Goal: Find specific page/section: Find specific page/section

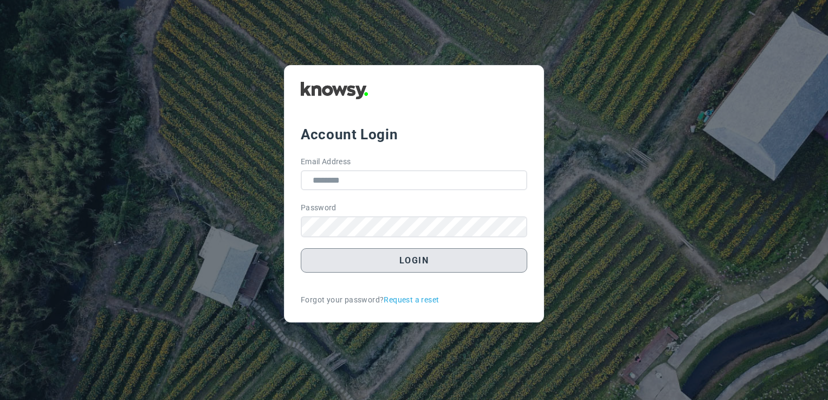
type input "**********"
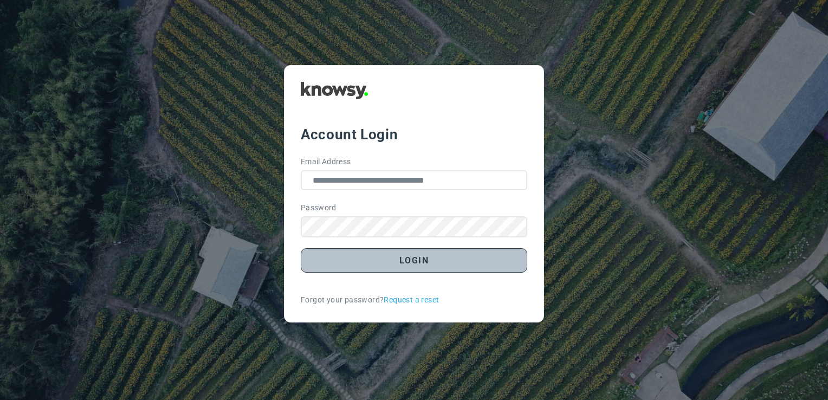
click at [458, 259] on button "Login" at bounding box center [414, 260] width 227 height 24
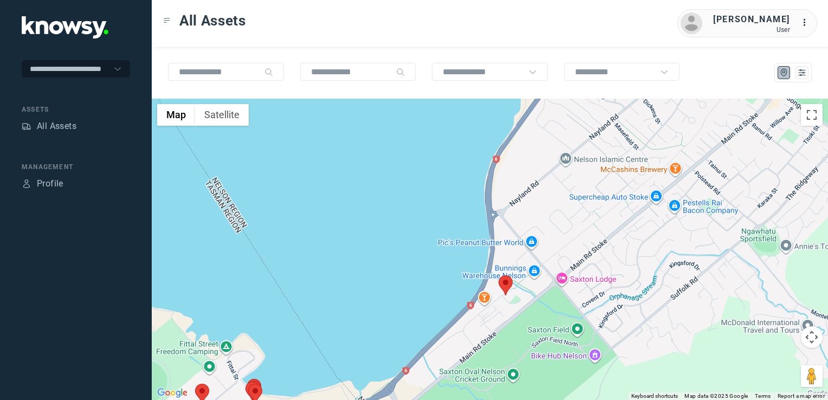
click at [501, 279] on img at bounding box center [506, 285] width 14 height 20
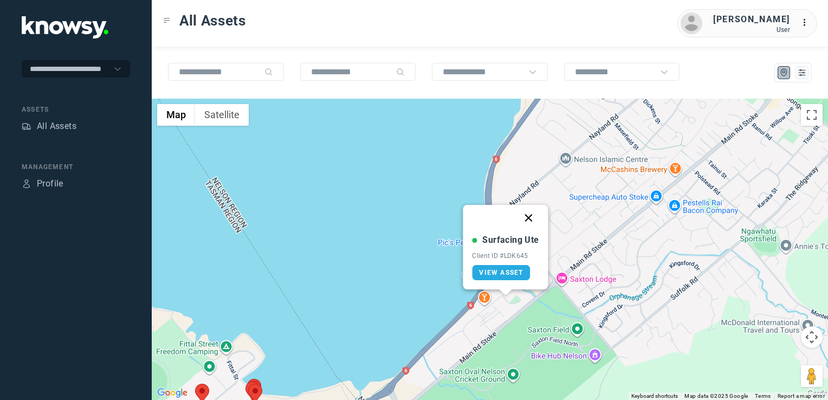
click at [531, 220] on button "Close" at bounding box center [529, 218] width 26 height 26
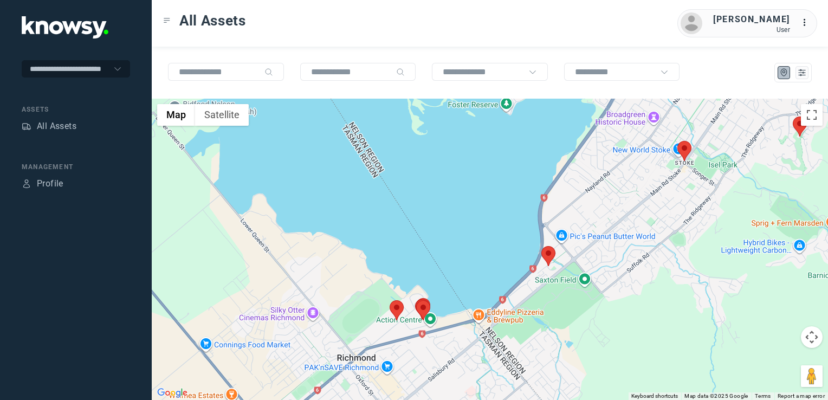
drag, startPoint x: 709, startPoint y: 235, endPoint x: 685, endPoint y: 255, distance: 30.4
click at [685, 257] on div "To navigate, press the arrow keys." at bounding box center [490, 249] width 676 height 301
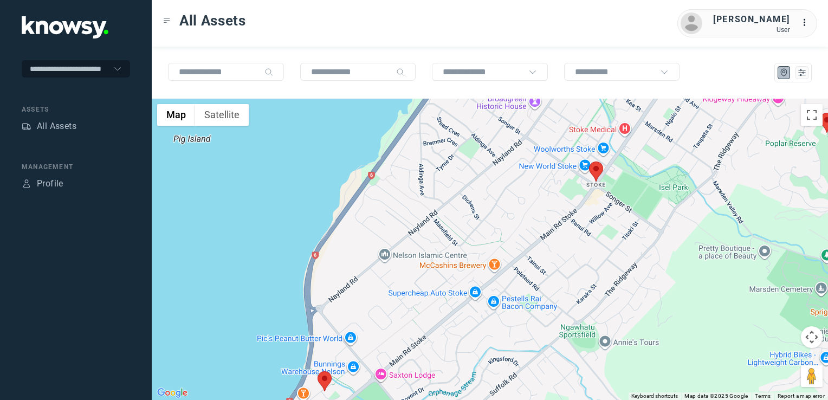
click at [596, 173] on img at bounding box center [596, 171] width 14 height 20
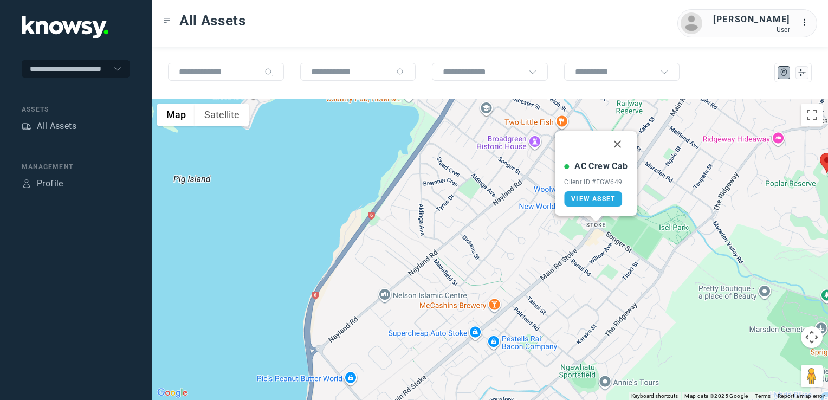
click at [612, 147] on button "Close" at bounding box center [618, 144] width 26 height 26
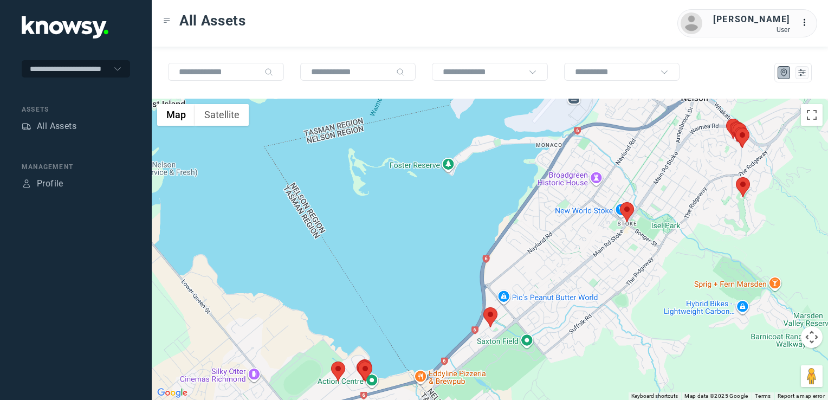
drag, startPoint x: 704, startPoint y: 255, endPoint x: 660, endPoint y: 281, distance: 51.5
click at [660, 281] on div "To navigate, press the arrow keys." at bounding box center [490, 249] width 676 height 301
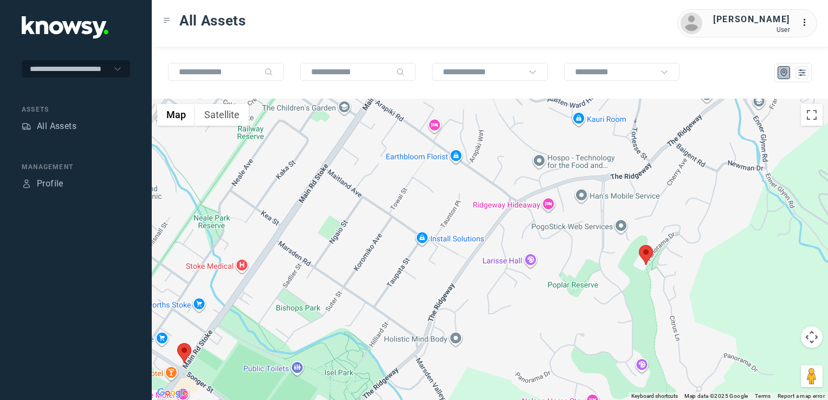
click at [651, 255] on img at bounding box center [646, 255] width 14 height 20
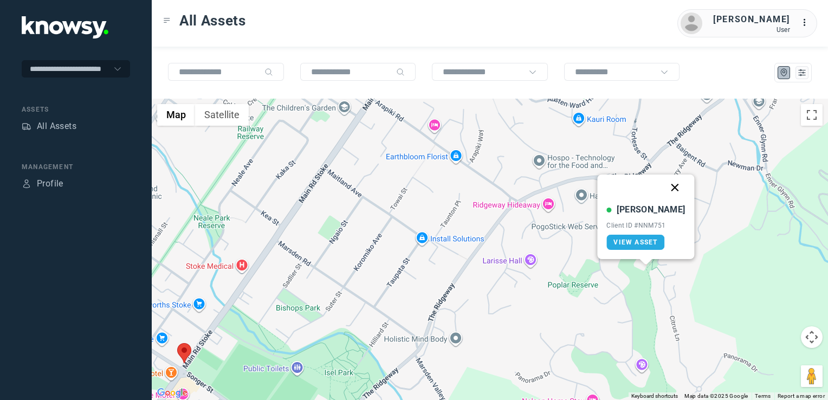
click at [663, 189] on button "Close" at bounding box center [675, 187] width 26 height 26
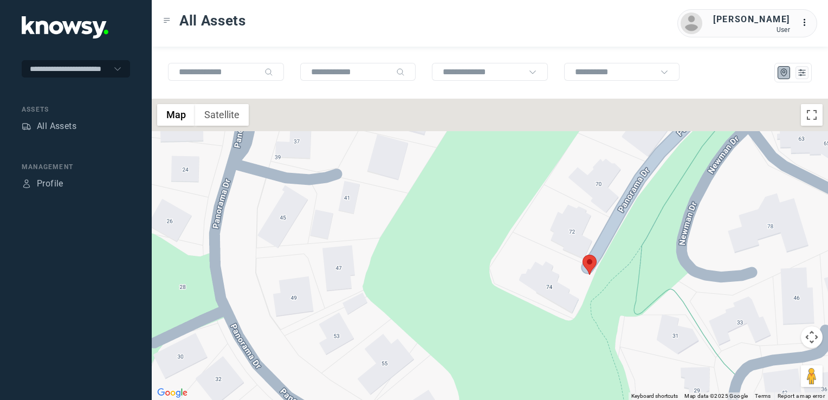
drag, startPoint x: 663, startPoint y: 264, endPoint x: 655, endPoint y: 293, distance: 30.0
click at [655, 294] on div "To navigate, press the arrow keys." at bounding box center [490, 249] width 676 height 301
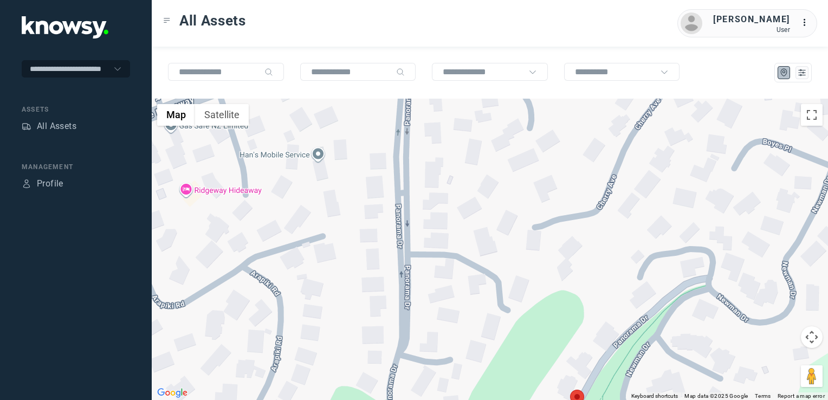
drag, startPoint x: 614, startPoint y: 326, endPoint x: 593, endPoint y: 277, distance: 53.4
click at [593, 280] on div at bounding box center [490, 249] width 676 height 301
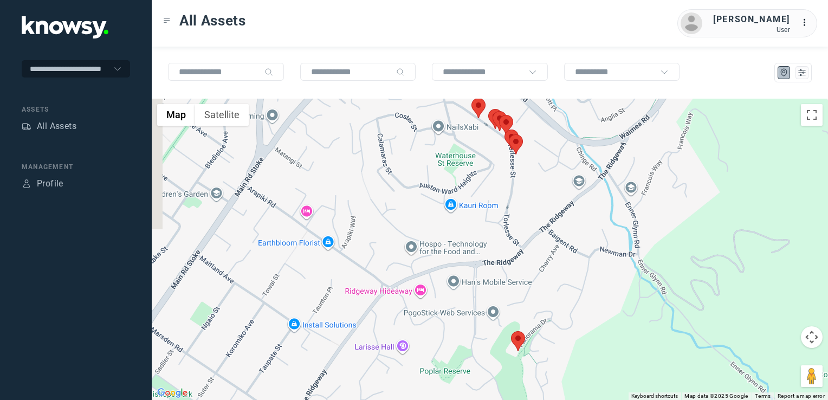
drag, startPoint x: 490, startPoint y: 306, endPoint x: 496, endPoint y: 309, distance: 6.3
click at [499, 317] on div at bounding box center [490, 249] width 676 height 301
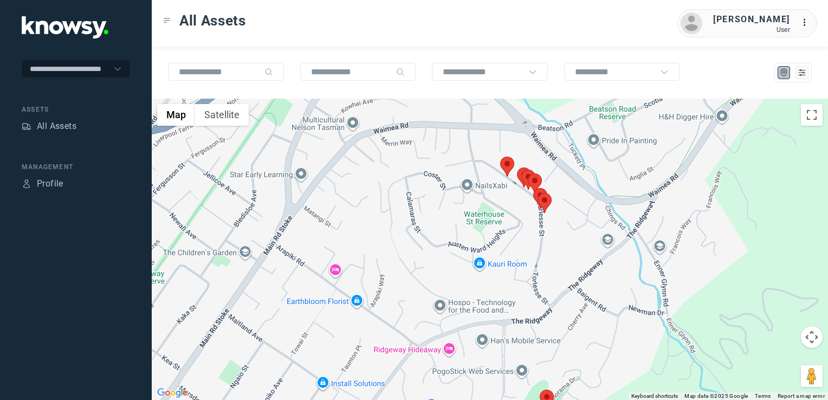
click at [508, 173] on img at bounding box center [507, 167] width 14 height 20
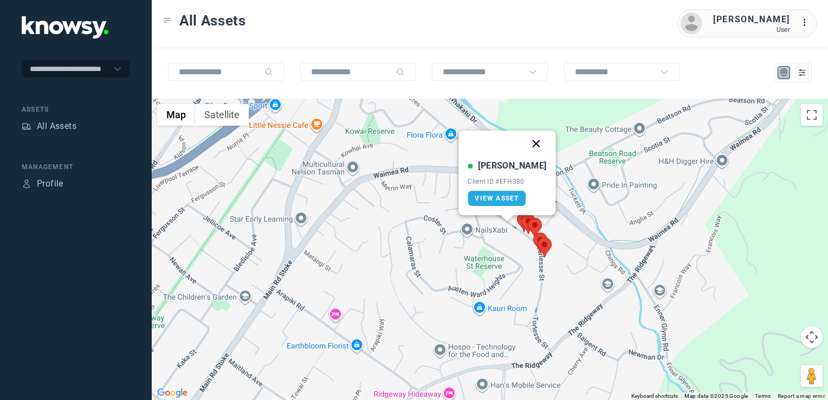
click at [527, 144] on button "Close" at bounding box center [536, 144] width 26 height 26
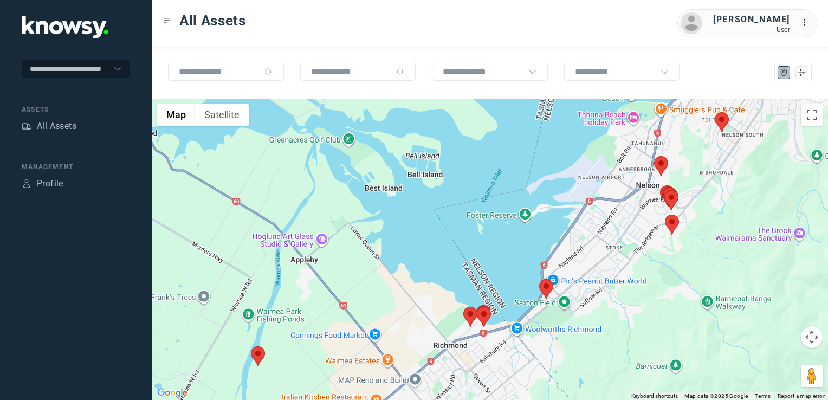
drag, startPoint x: 723, startPoint y: 161, endPoint x: 697, endPoint y: 220, distance: 64.5
click at [697, 220] on div at bounding box center [490, 249] width 676 height 301
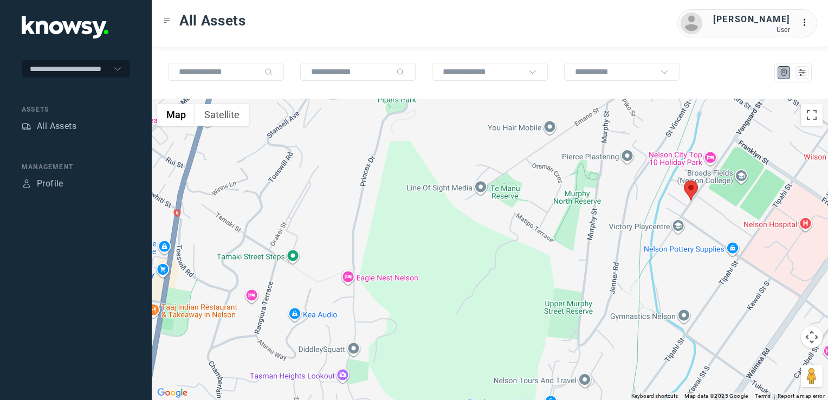
click at [691, 192] on img at bounding box center [691, 190] width 14 height 20
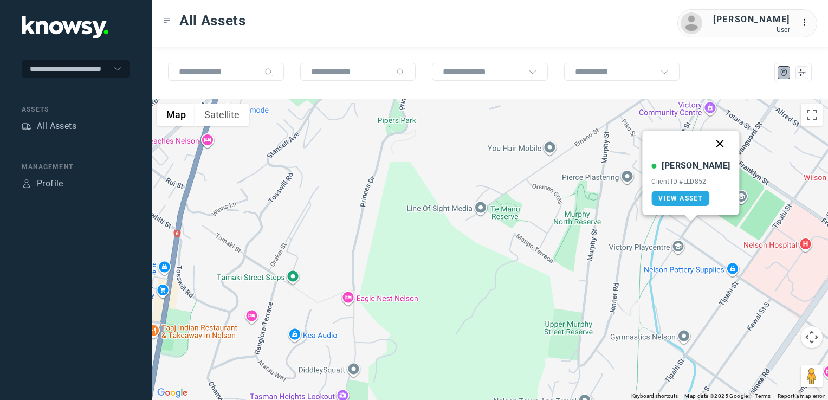
click at [709, 142] on button "Close" at bounding box center [720, 144] width 26 height 26
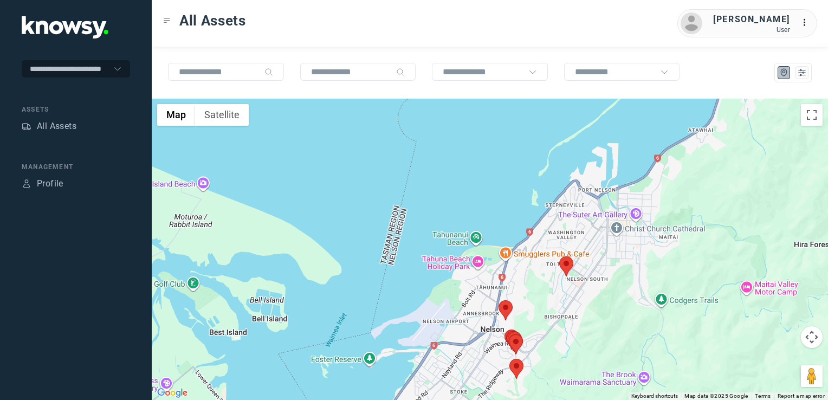
click at [533, 261] on div "To navigate, press the arrow keys." at bounding box center [490, 249] width 676 height 301
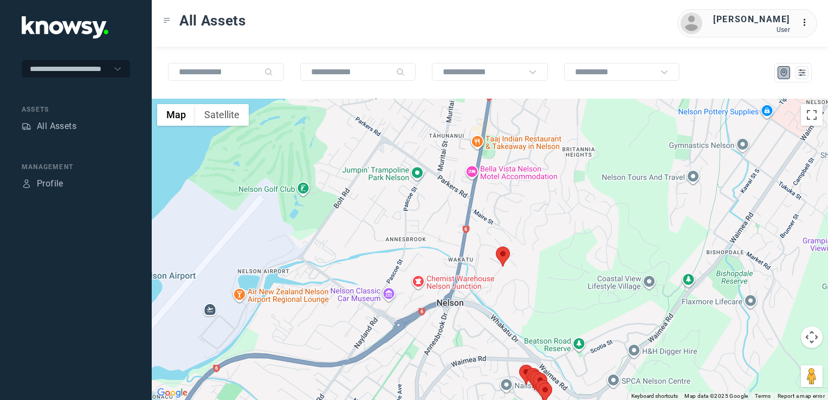
click at [500, 259] on img at bounding box center [503, 257] width 14 height 20
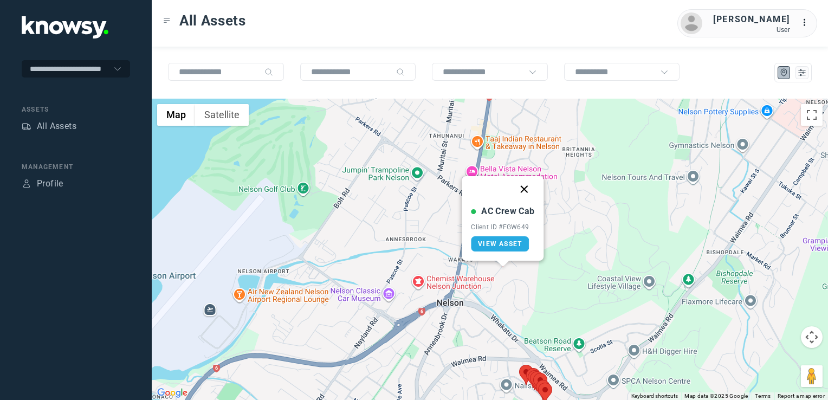
click at [523, 190] on button "Close" at bounding box center [525, 189] width 26 height 26
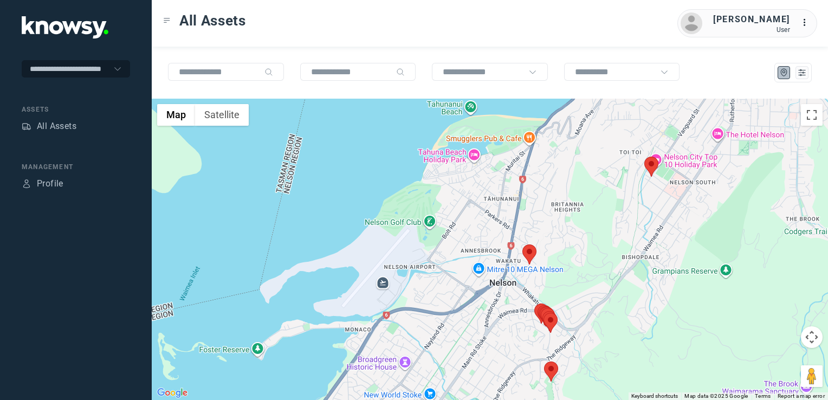
drag, startPoint x: 552, startPoint y: 287, endPoint x: 550, endPoint y: 230, distance: 56.4
click at [550, 243] on div "To navigate, press the arrow keys." at bounding box center [490, 249] width 676 height 301
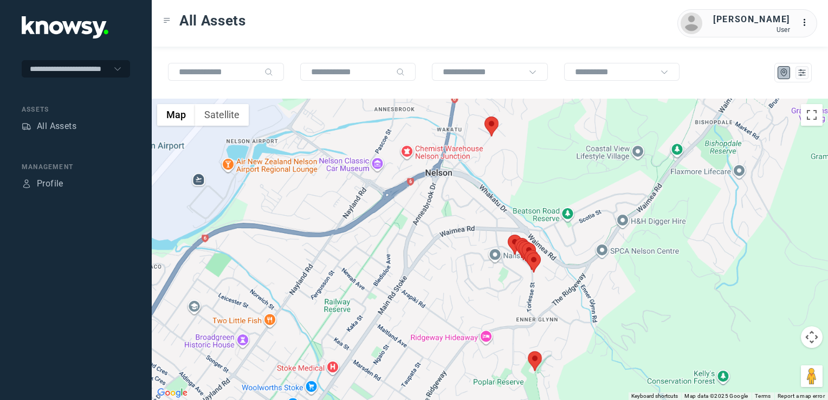
drag, startPoint x: 516, startPoint y: 292, endPoint x: 525, endPoint y: 229, distance: 62.8
click at [523, 234] on div at bounding box center [490, 249] width 676 height 301
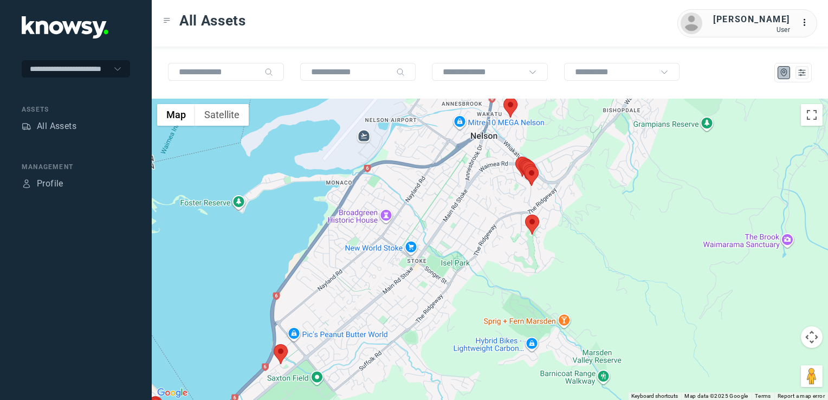
click at [428, 222] on div at bounding box center [490, 249] width 676 height 301
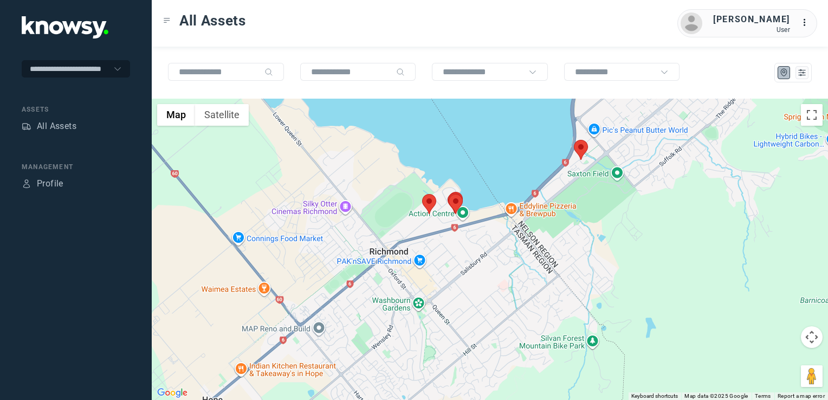
drag, startPoint x: 437, startPoint y: 251, endPoint x: 501, endPoint y: 230, distance: 67.5
click at [483, 233] on div at bounding box center [490, 249] width 676 height 301
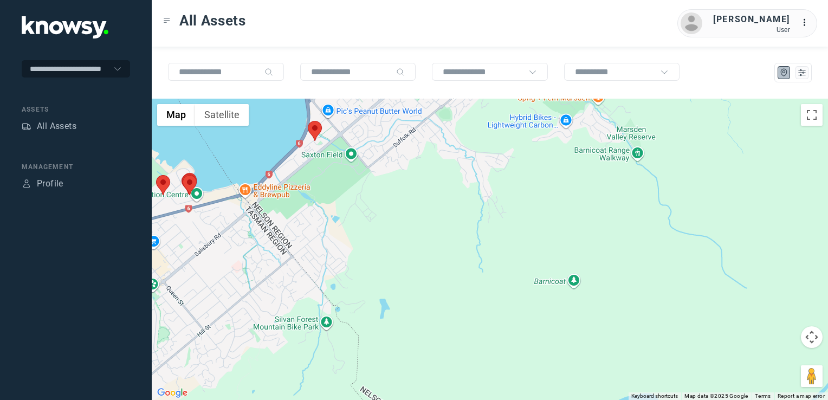
click at [315, 133] on img at bounding box center [315, 131] width 14 height 20
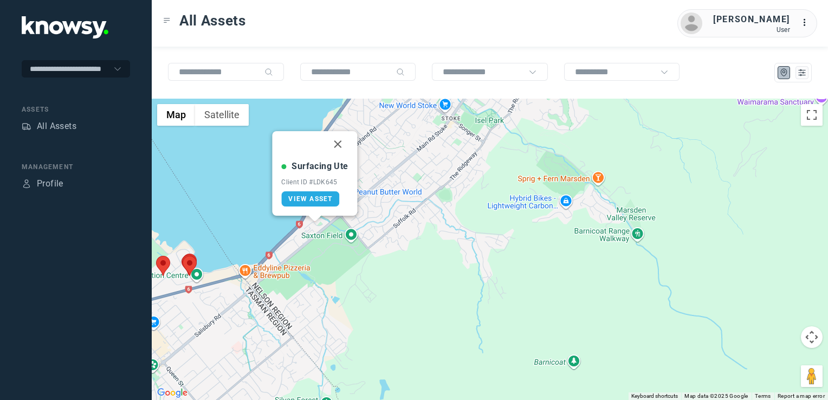
click at [340, 143] on button "Close" at bounding box center [338, 144] width 26 height 26
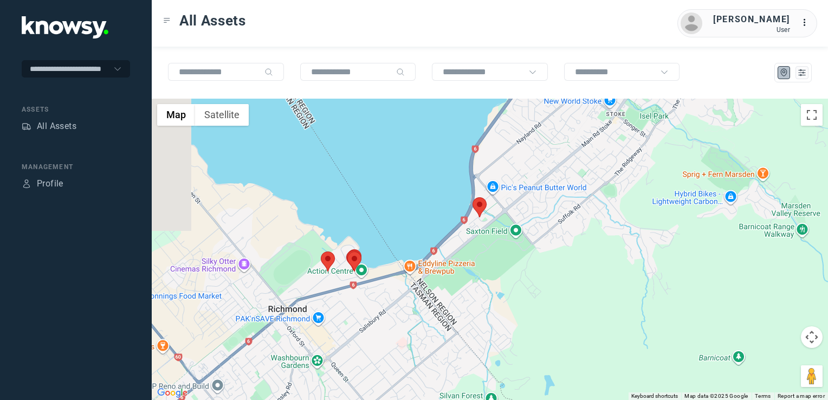
drag, startPoint x: 333, startPoint y: 259, endPoint x: 527, endPoint y: 253, distance: 194.1
click at [527, 253] on div at bounding box center [490, 249] width 676 height 301
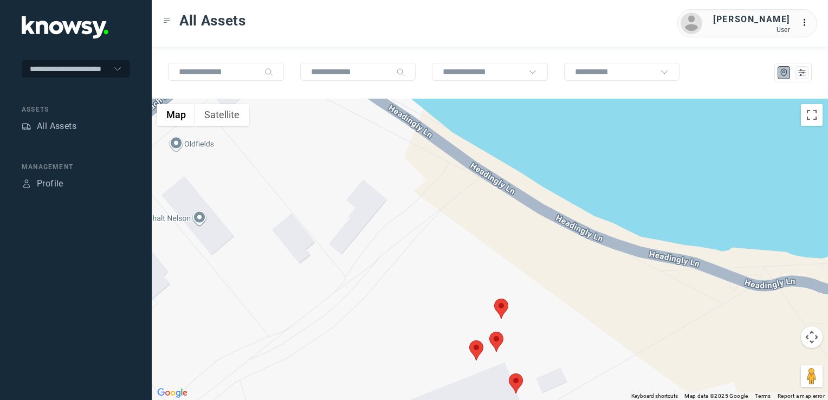
drag, startPoint x: 474, startPoint y: 332, endPoint x: 412, endPoint y: 276, distance: 82.9
click at [415, 281] on div at bounding box center [490, 249] width 676 height 301
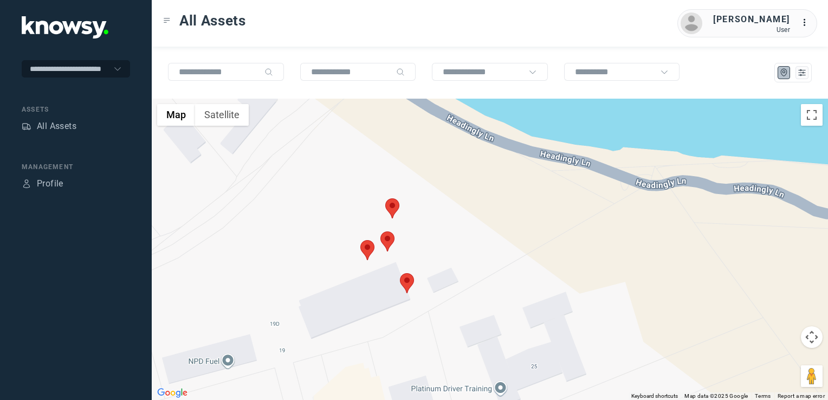
click at [412, 283] on img at bounding box center [407, 283] width 14 height 20
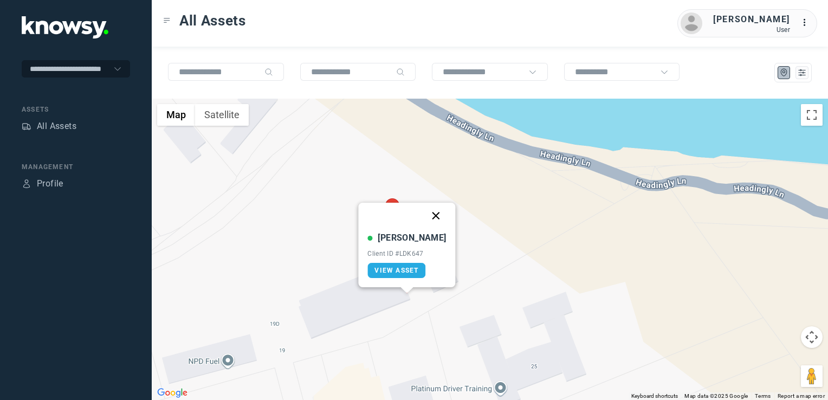
click at [426, 214] on button "Close" at bounding box center [436, 216] width 26 height 26
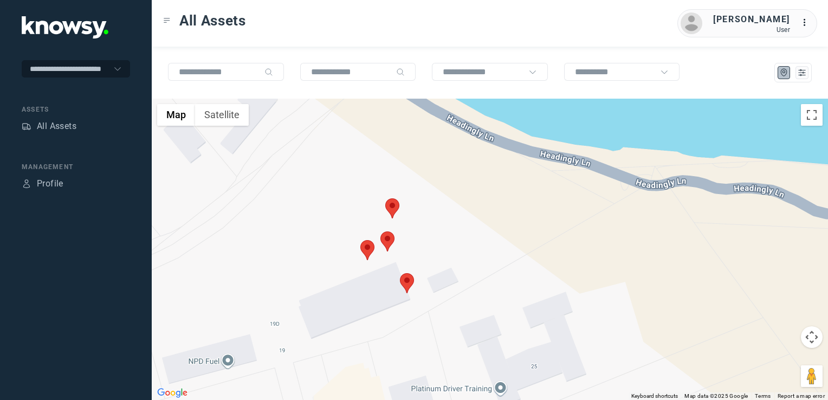
click at [366, 243] on img at bounding box center [367, 250] width 14 height 20
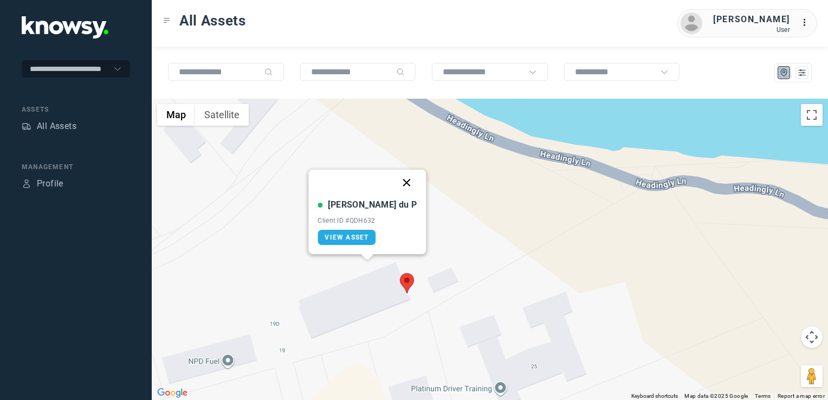
click at [394, 182] on button "Close" at bounding box center [407, 183] width 26 height 26
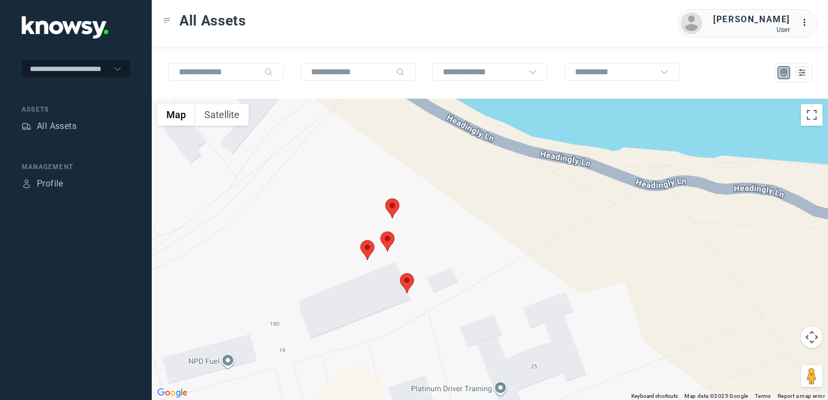
click at [386, 245] on img at bounding box center [387, 241] width 14 height 20
click at [406, 176] on button "Close" at bounding box center [417, 174] width 26 height 26
click at [388, 211] on img at bounding box center [392, 208] width 14 height 20
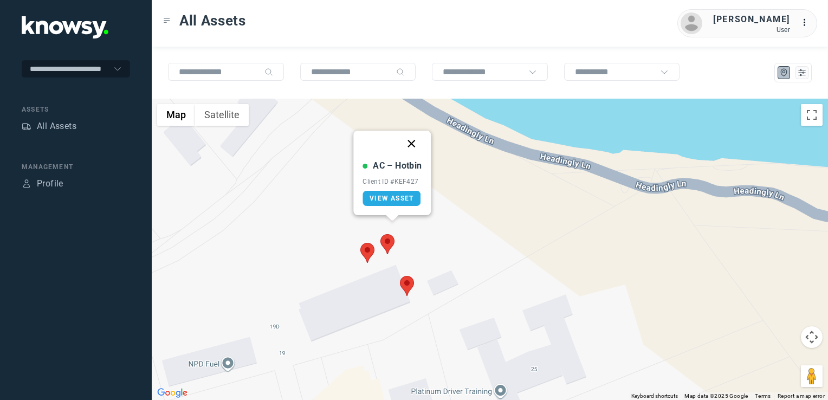
click at [415, 140] on button "Close" at bounding box center [412, 144] width 26 height 26
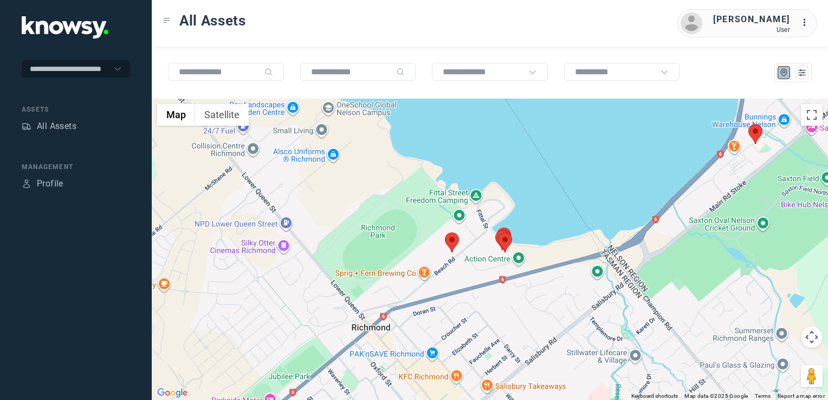
click at [494, 260] on div "To navigate, press the arrow keys." at bounding box center [490, 249] width 676 height 301
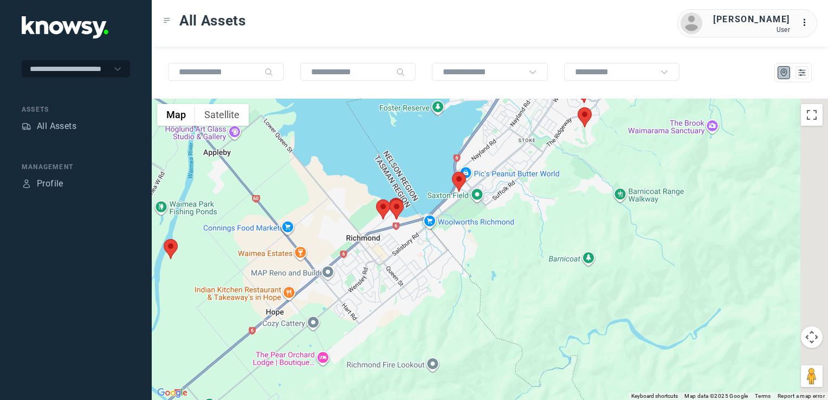
drag, startPoint x: 504, startPoint y: 312, endPoint x: 411, endPoint y: 300, distance: 93.4
click at [411, 300] on div at bounding box center [490, 249] width 676 height 301
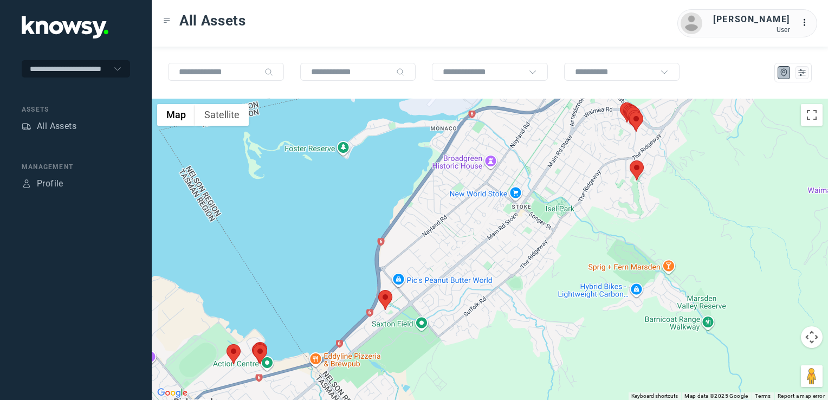
click at [570, 303] on div at bounding box center [490, 249] width 676 height 301
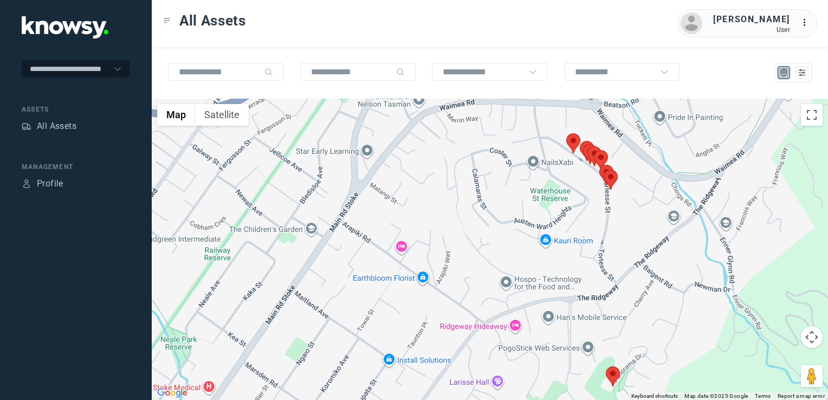
click at [610, 177] on img at bounding box center [611, 180] width 14 height 20
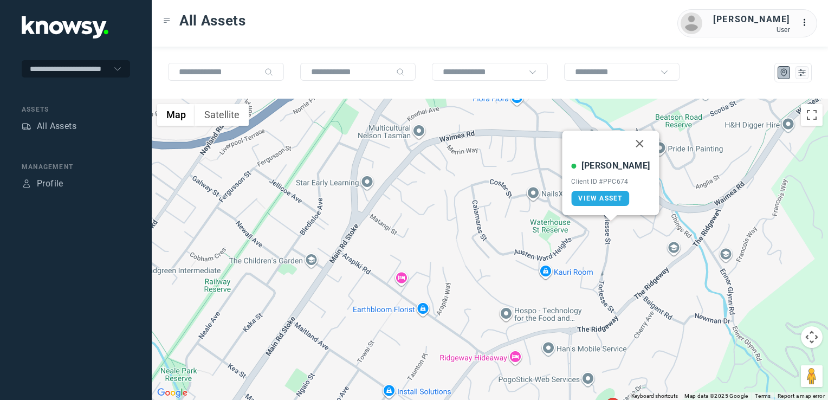
click at [629, 137] on button "Close" at bounding box center [640, 144] width 26 height 26
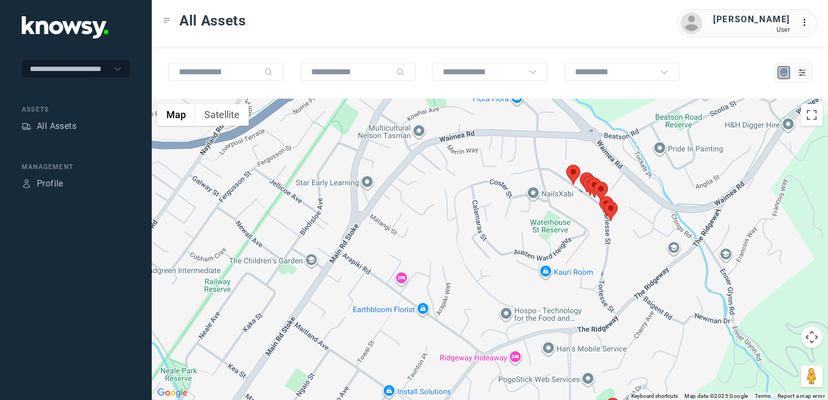
click at [604, 203] on img at bounding box center [611, 211] width 14 height 20
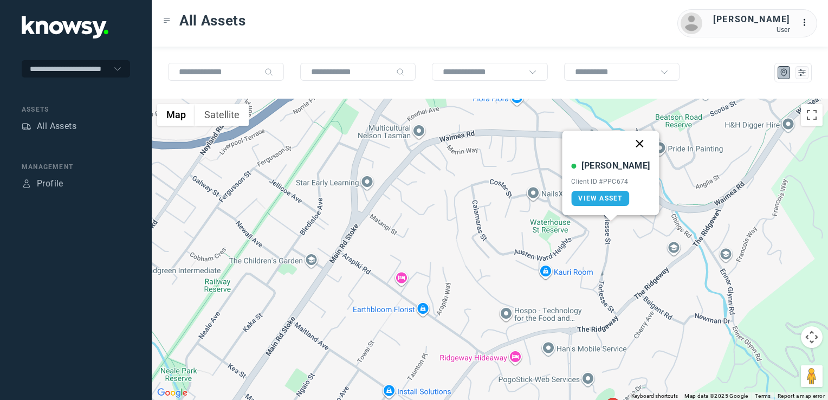
click at [629, 144] on button "Close" at bounding box center [640, 144] width 26 height 26
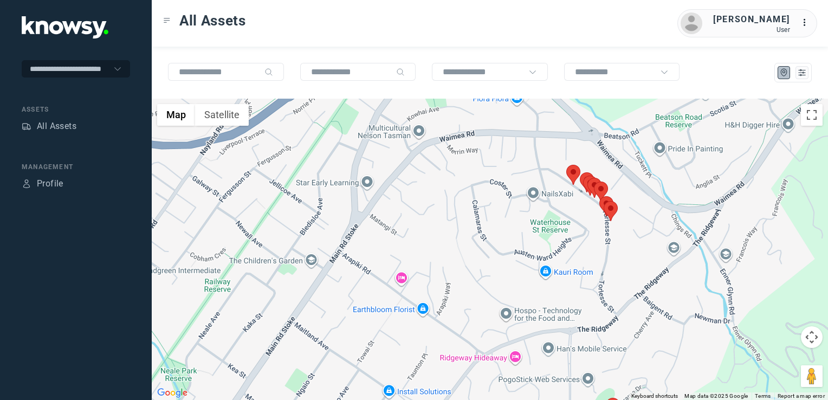
click at [604, 199] on img at bounding box center [606, 206] width 14 height 20
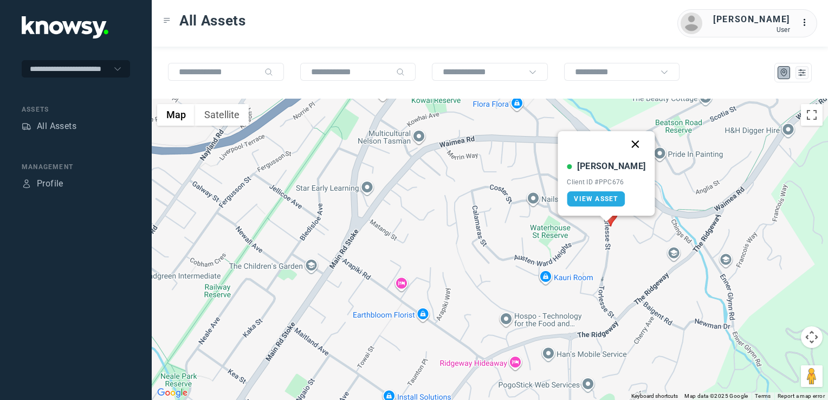
click at [623, 144] on button "Close" at bounding box center [636, 144] width 26 height 26
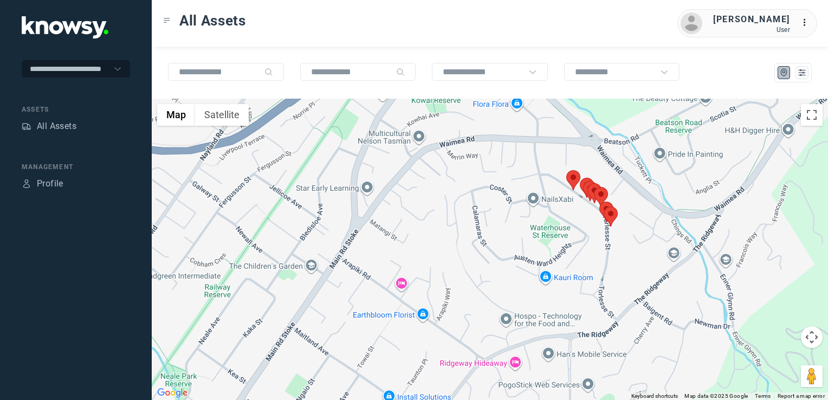
click at [604, 192] on img at bounding box center [601, 197] width 14 height 20
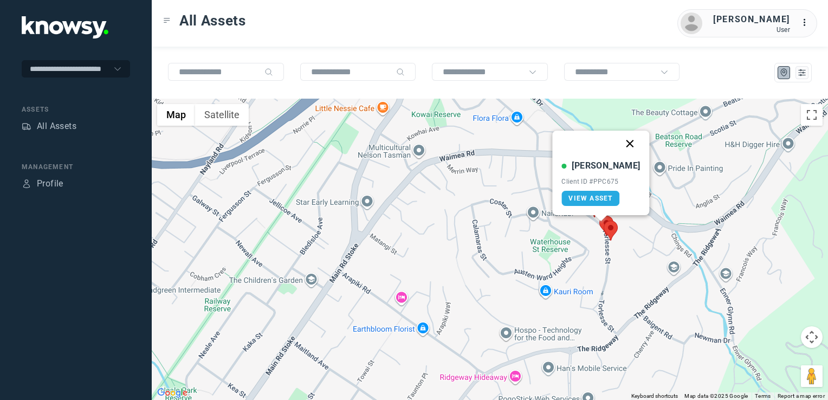
click at [617, 146] on button "Close" at bounding box center [630, 144] width 26 height 26
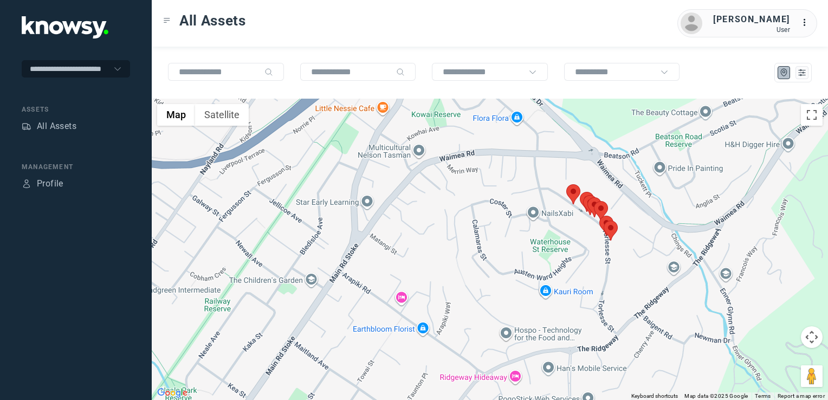
click at [589, 203] on img at bounding box center [594, 207] width 14 height 20
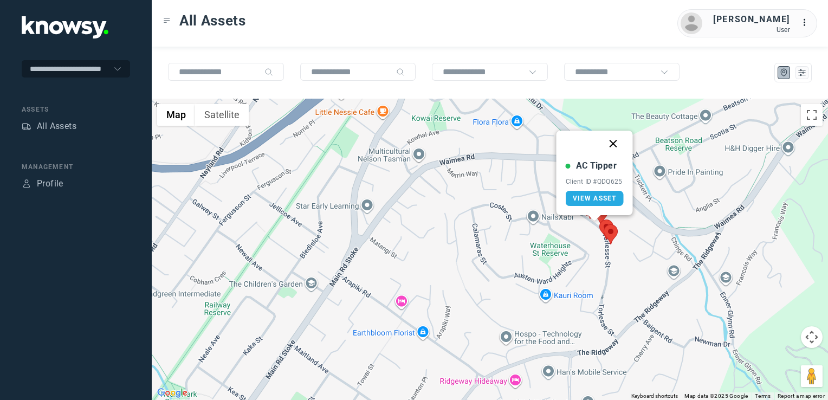
click at [613, 145] on button "Close" at bounding box center [613, 144] width 26 height 26
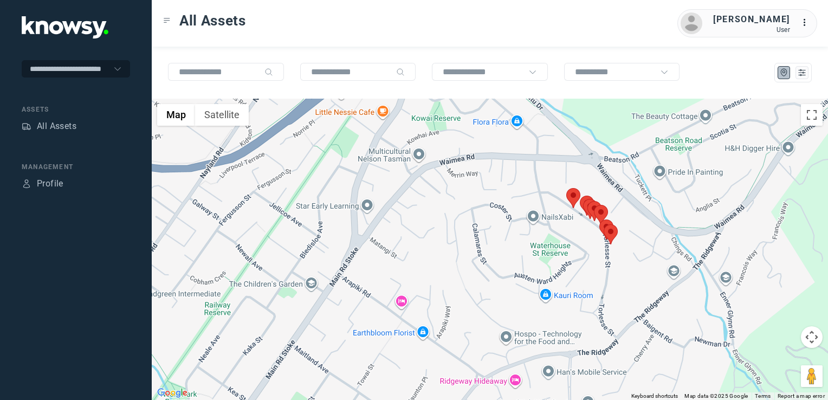
click at [590, 203] on img at bounding box center [594, 211] width 14 height 20
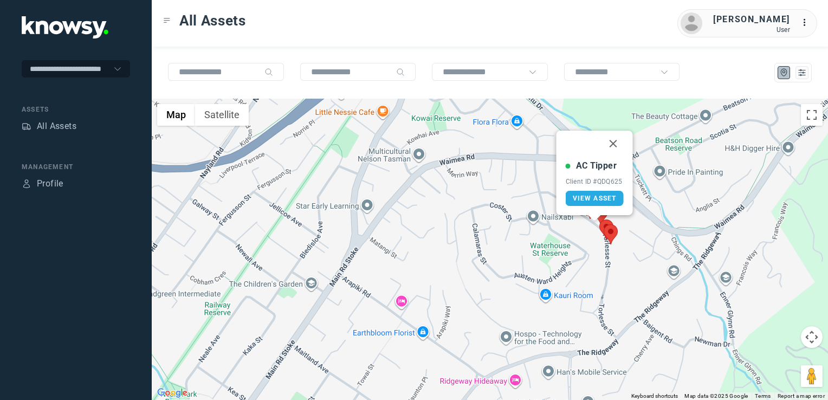
click at [614, 147] on button "Close" at bounding box center [613, 144] width 26 height 26
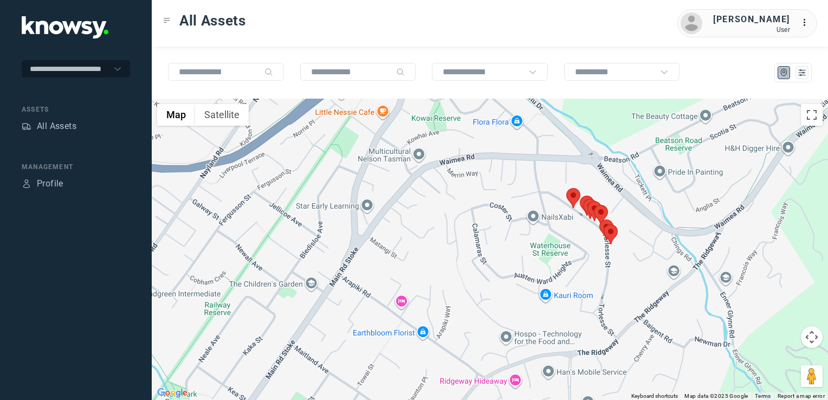
click at [583, 200] on img at bounding box center [590, 209] width 14 height 20
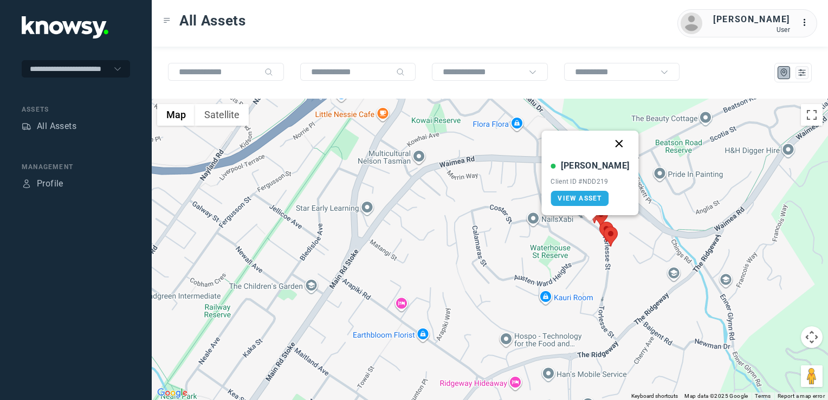
click at [606, 148] on button "Close" at bounding box center [619, 144] width 26 height 26
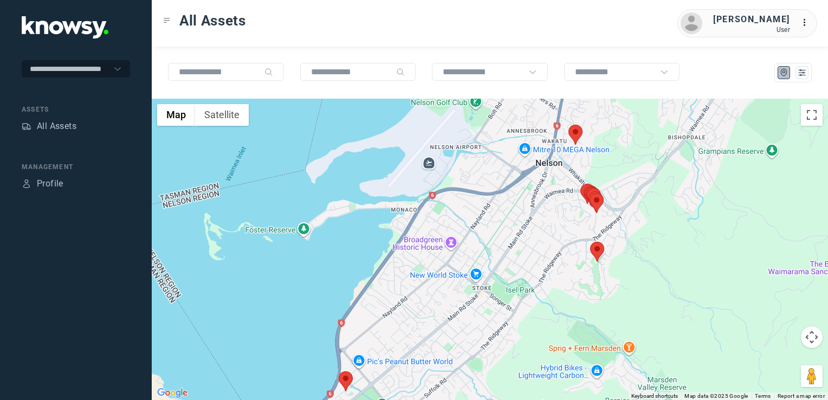
drag, startPoint x: 585, startPoint y: 153, endPoint x: 572, endPoint y: 209, distance: 57.3
click at [570, 212] on div "To navigate, press the arrow keys." at bounding box center [490, 249] width 676 height 301
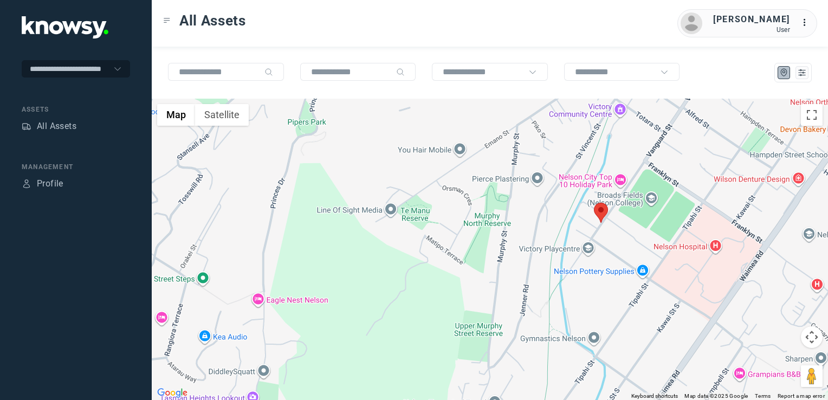
click at [600, 216] on img at bounding box center [601, 213] width 14 height 20
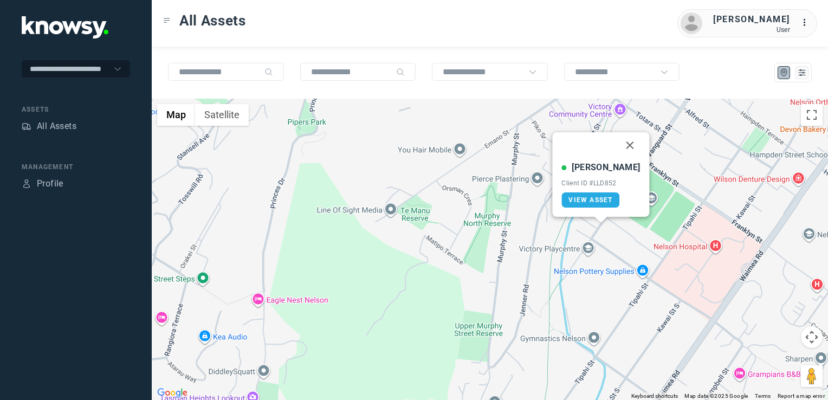
drag, startPoint x: 624, startPoint y: 144, endPoint x: 625, endPoint y: 185, distance: 41.7
click at [624, 144] on button "Close" at bounding box center [630, 145] width 26 height 26
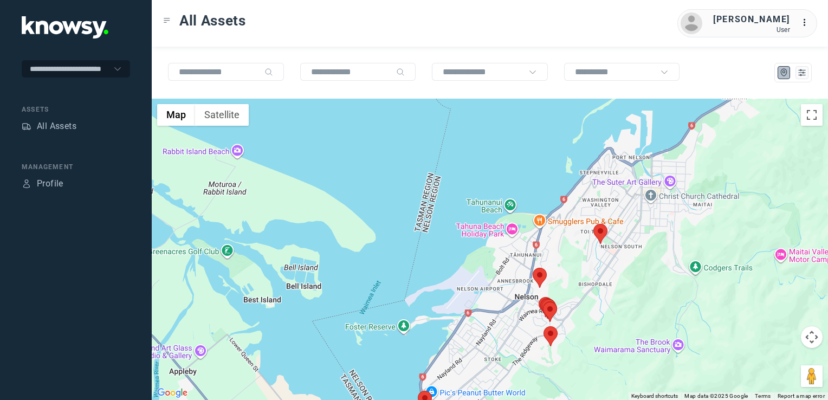
drag, startPoint x: 564, startPoint y: 287, endPoint x: 596, endPoint y: 254, distance: 46.0
click at [595, 254] on div "To navigate, press the arrow keys." at bounding box center [490, 249] width 676 height 301
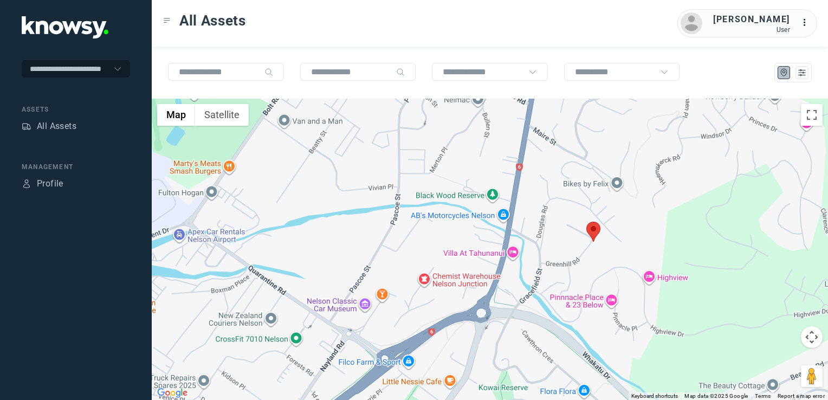
click at [596, 233] on img at bounding box center [593, 232] width 14 height 20
click at [619, 165] on button "Close" at bounding box center [615, 164] width 26 height 26
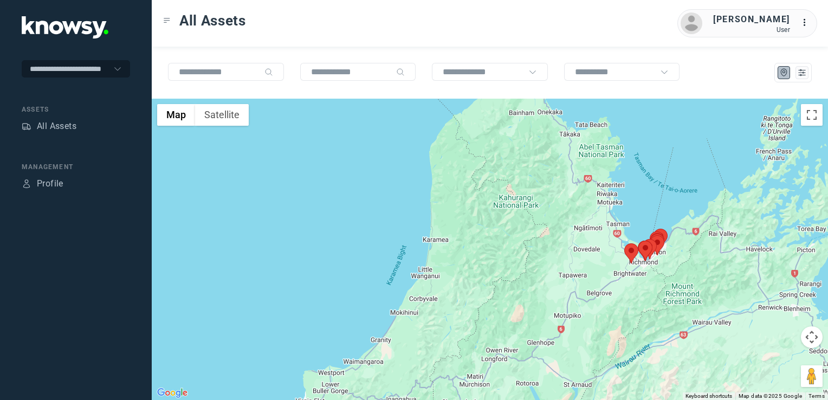
drag, startPoint x: 670, startPoint y: 274, endPoint x: 617, endPoint y: 273, distance: 53.1
click at [617, 273] on div "To navigate, press the arrow keys." at bounding box center [490, 249] width 676 height 301
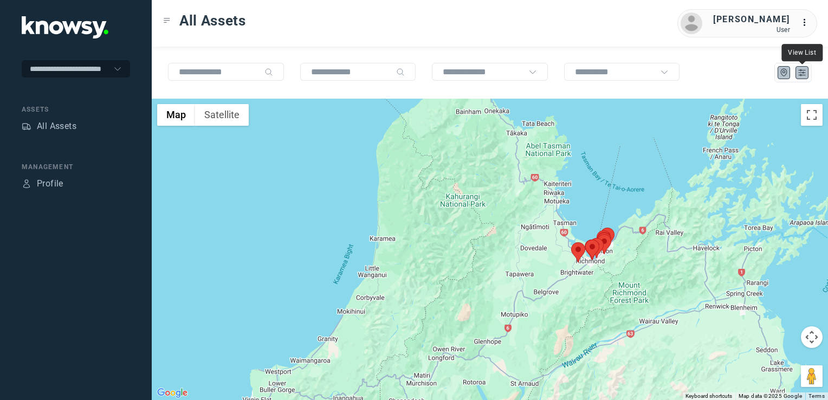
click at [800, 68] on icon "List" at bounding box center [802, 73] width 10 height 10
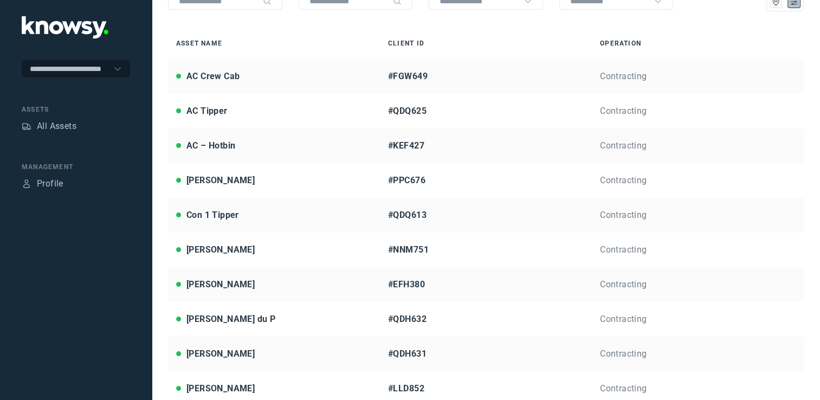
scroll to position [217, 0]
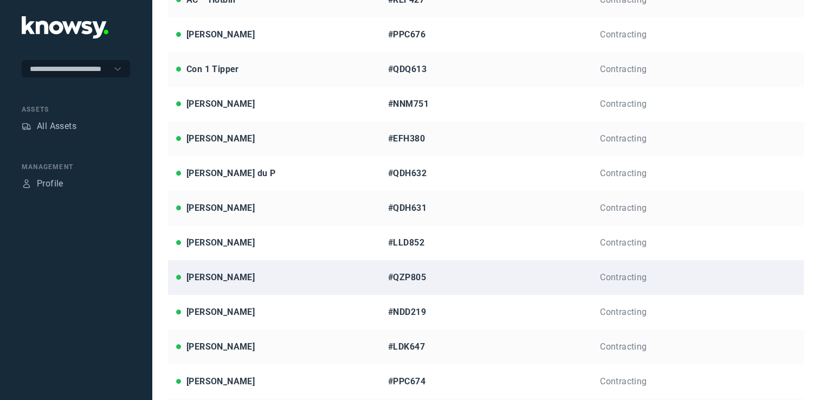
click at [232, 283] on link "[PERSON_NAME] #QZP805 Contracting" at bounding box center [486, 277] width 636 height 35
